Goal: Browse casually

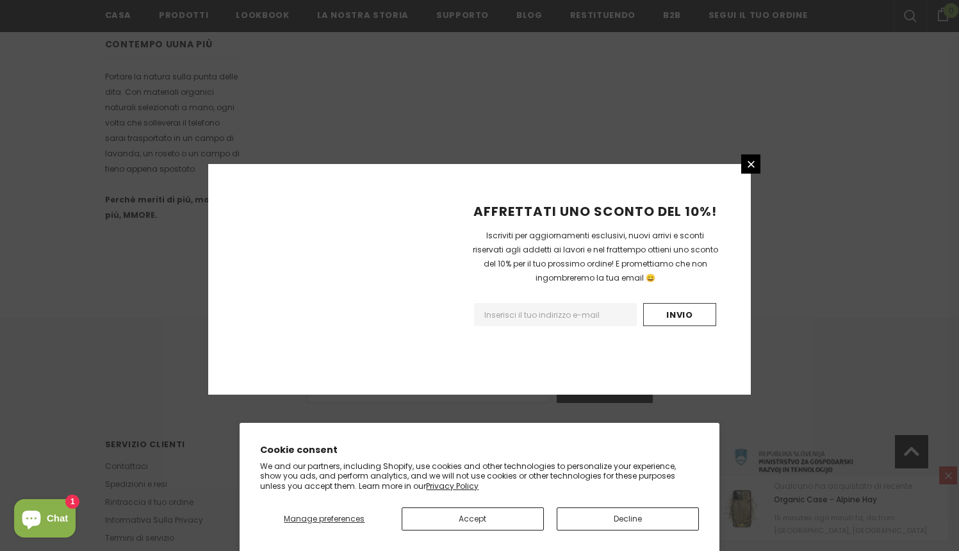
scroll to position [763, 0]
